Goal: Find specific page/section: Find specific page/section

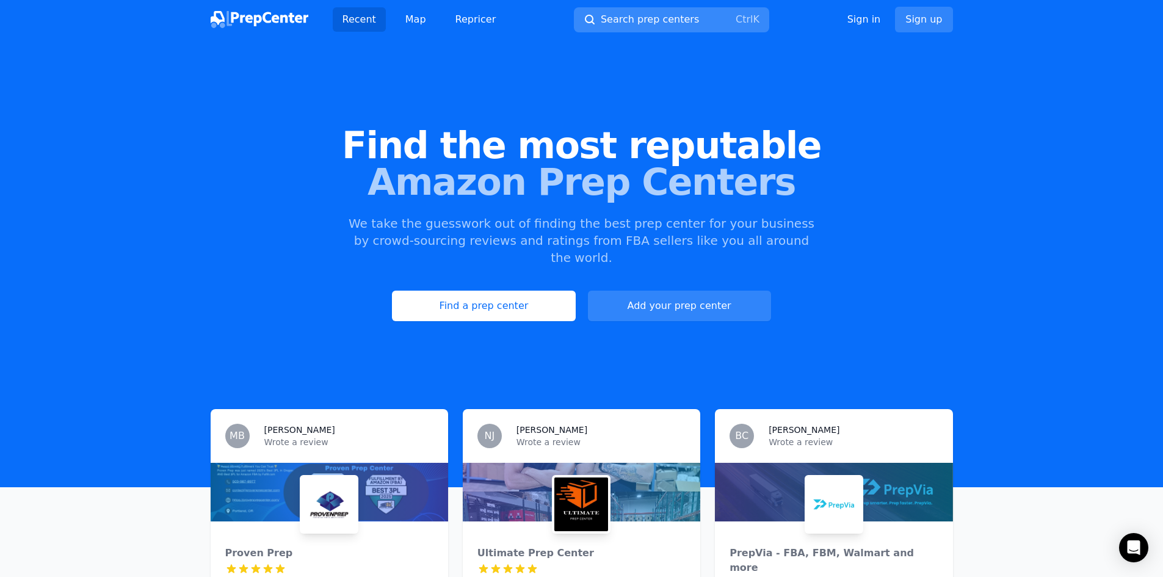
click at [625, 23] on span "Search prep centers" at bounding box center [650, 19] width 98 height 15
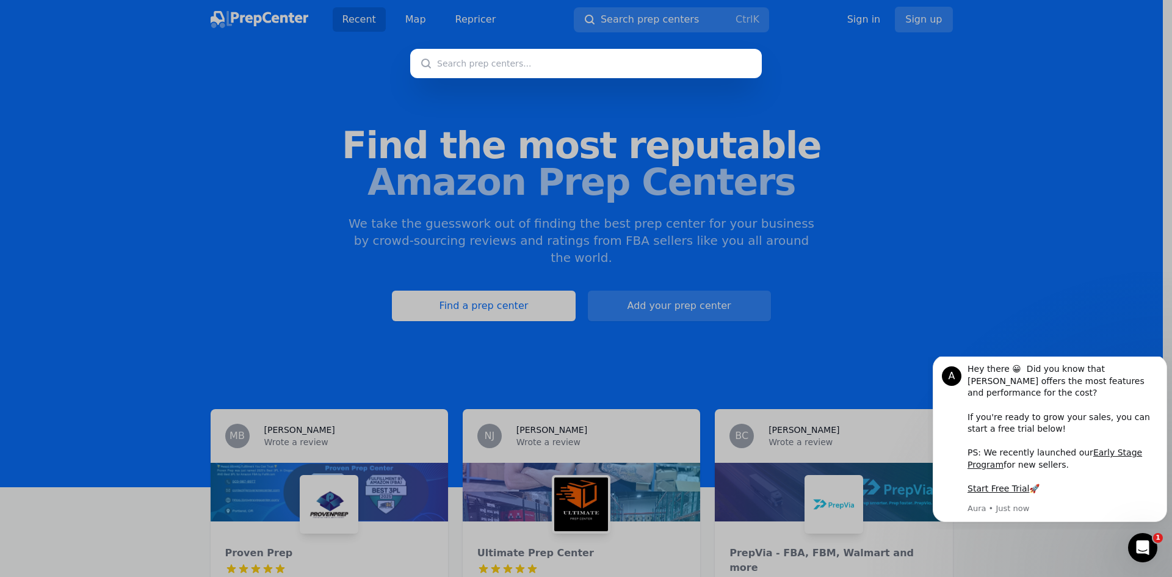
click at [502, 294] on div at bounding box center [586, 288] width 1172 height 577
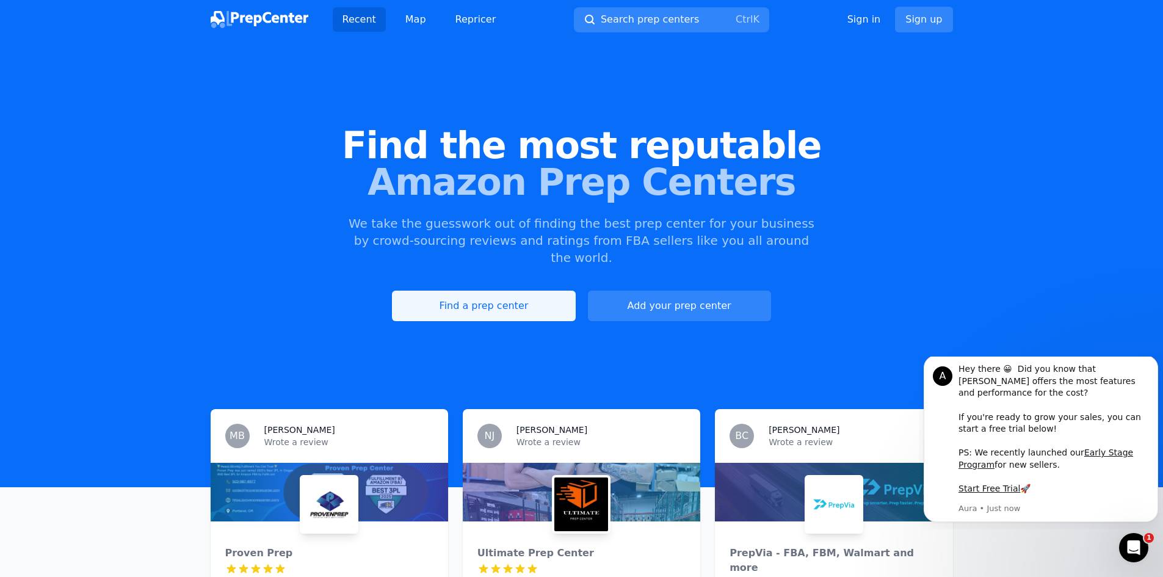
click at [488, 291] on link "Find a prep center" at bounding box center [483, 306] width 183 height 31
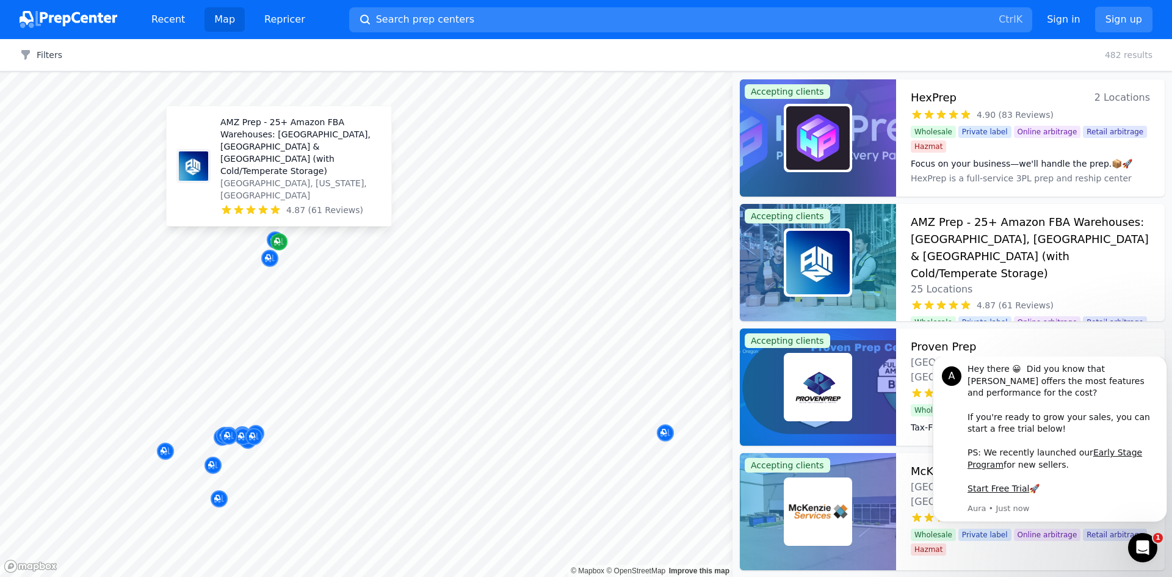
click at [278, 235] on div "Map marker" at bounding box center [278, 241] width 17 height 17
click at [283, 168] on p "AMZ Prep - 25+ Amazon FBA Warehouses: [GEOGRAPHIC_DATA], [GEOGRAPHIC_DATA] & [G…" at bounding box center [300, 146] width 161 height 61
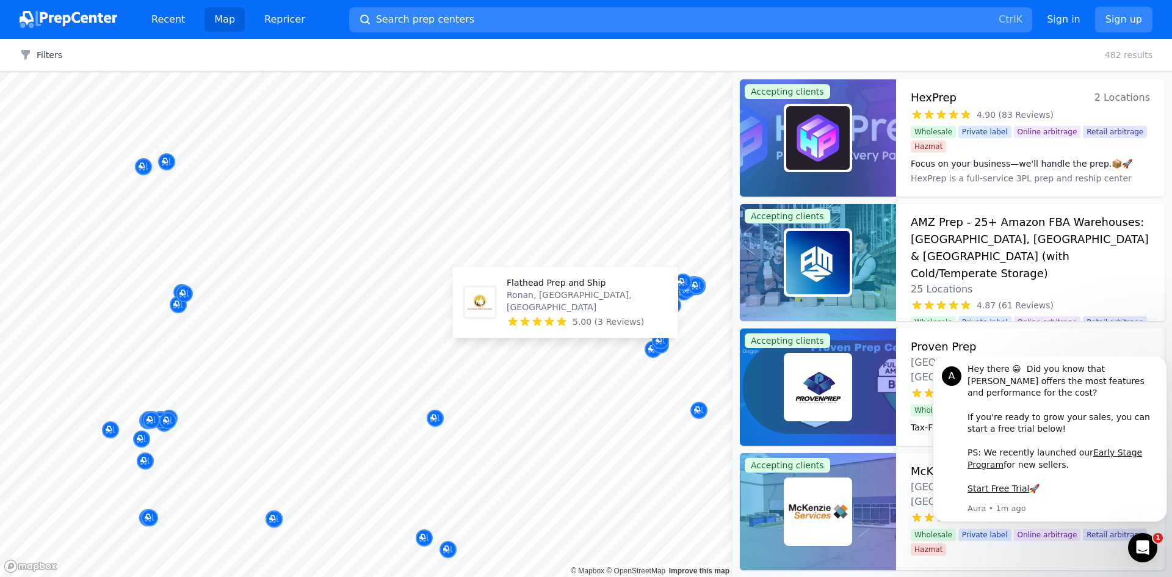
click at [533, 305] on body "Recent Map Repricer Search prep centers Ctrl K Open main menu Sign in Sign up F…" at bounding box center [586, 288] width 1172 height 577
